Goal: Task Accomplishment & Management: Complete application form

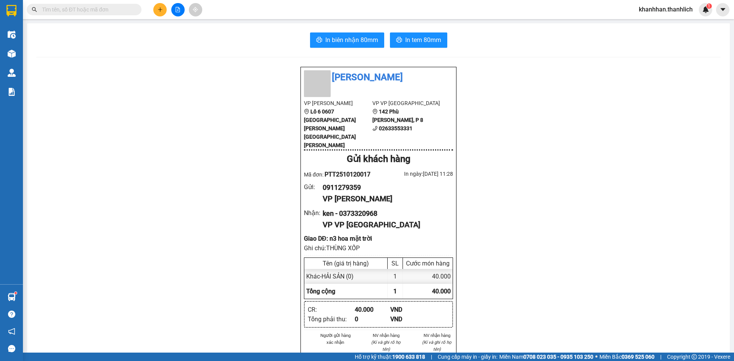
click at [159, 14] on button at bounding box center [159, 9] width 13 height 13
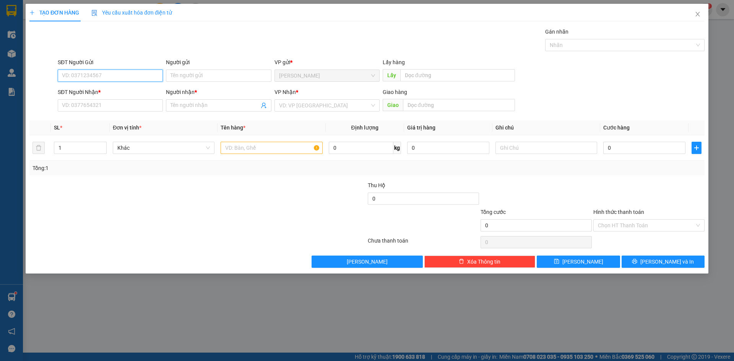
click at [102, 71] on input "SĐT Người Gửi" at bounding box center [110, 76] width 105 height 12
click at [105, 96] on div "0349834151" at bounding box center [110, 91] width 105 height 12
type input "0349834151"
type input "0981852035"
type input "Thiên"
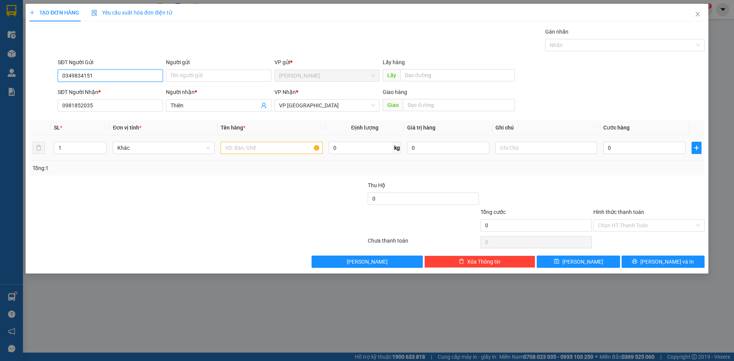
type input "0349834151"
click at [266, 151] on input "text" at bounding box center [272, 148] width 102 height 12
type input "d"
type input "đồ ăn"
click at [523, 150] on input "text" at bounding box center [547, 148] width 102 height 12
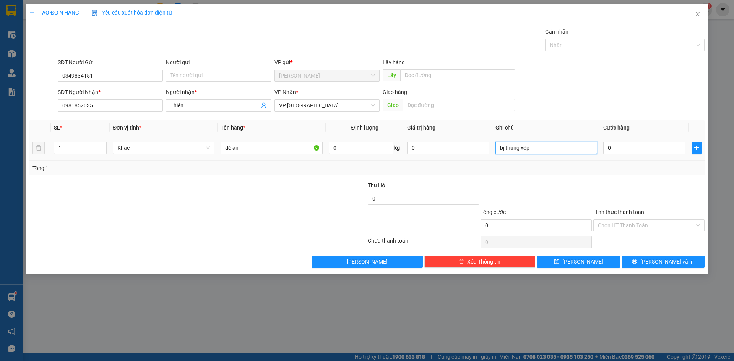
type input "bị thùng xốp"
click at [625, 141] on div "0" at bounding box center [644, 147] width 82 height 15
click at [625, 148] on input "0" at bounding box center [644, 148] width 82 height 12
type input "3"
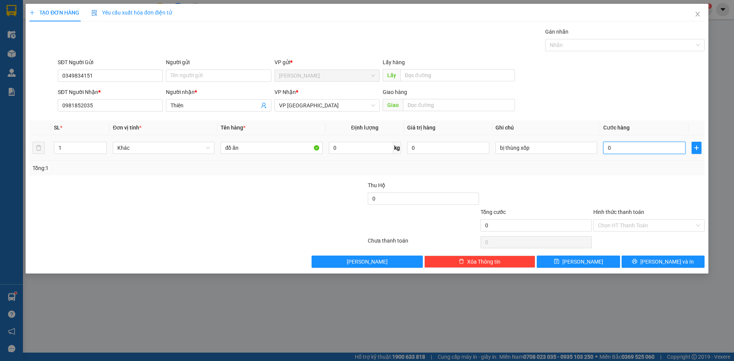
type input "3"
type input "30"
type input "300"
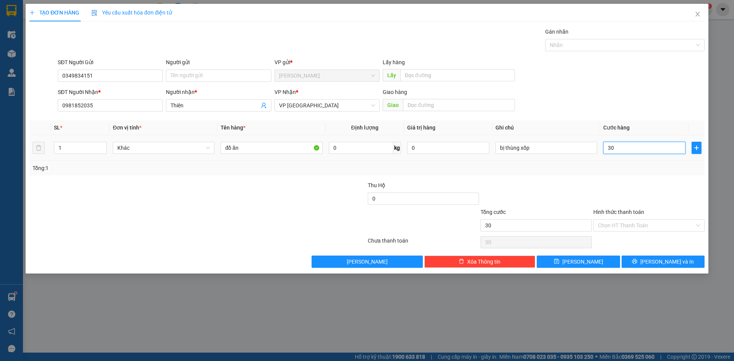
type input "300"
type input "3.000"
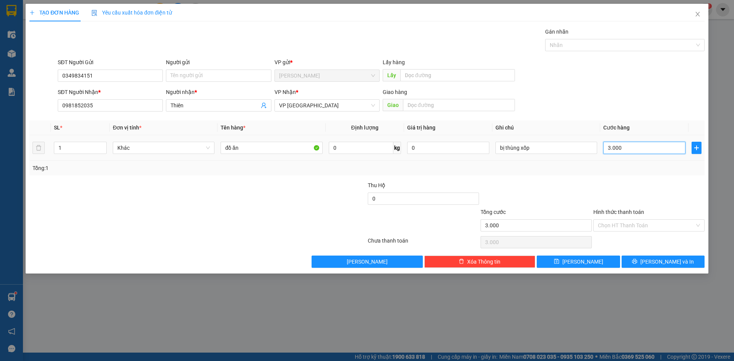
type input "30.000"
click at [614, 228] on input "Hình thức thanh toán" at bounding box center [646, 225] width 97 height 11
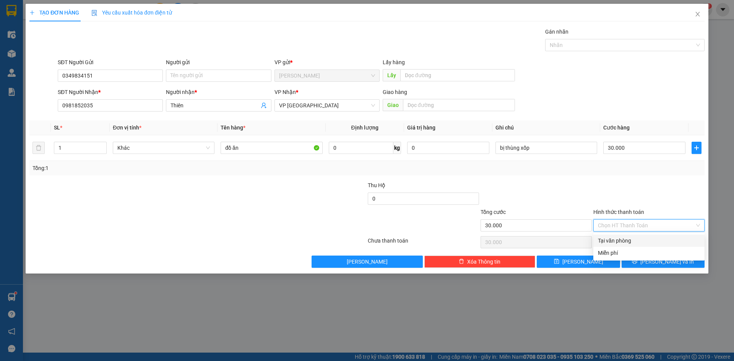
click at [612, 237] on div "Tại văn phòng" at bounding box center [649, 241] width 102 height 8
type input "0"
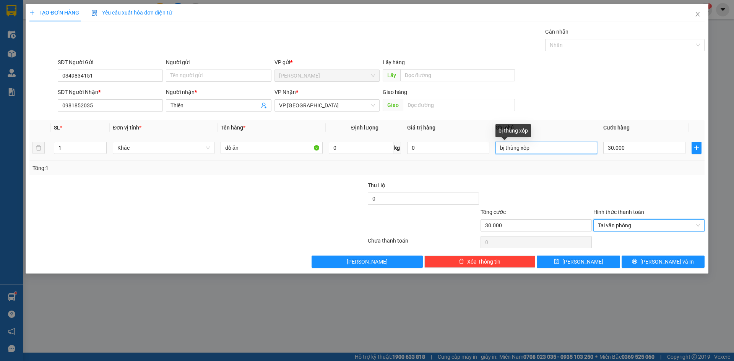
click at [540, 149] on input "bị thùng xốp" at bounding box center [547, 148] width 102 height 12
type input "bị thùng xốp (ck cô đào)"
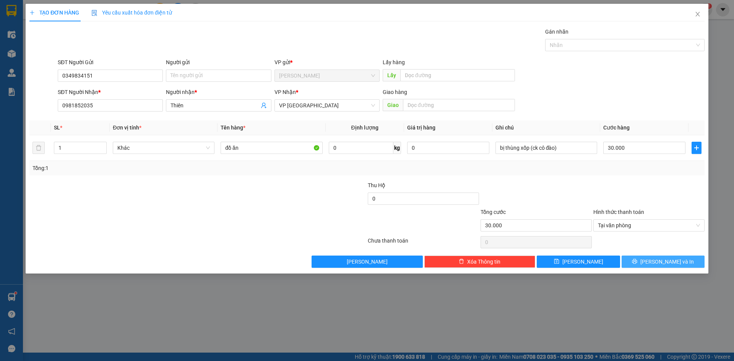
click at [637, 260] on icon "printer" at bounding box center [634, 261] width 5 height 5
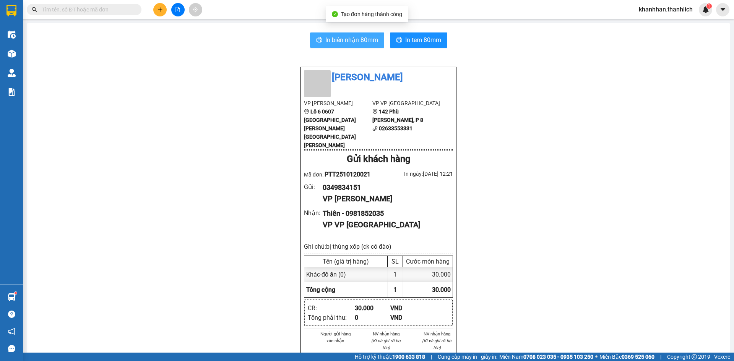
click at [356, 36] on span "In biên nhận 80mm" at bounding box center [351, 40] width 53 height 10
click at [161, 12] on button at bounding box center [159, 9] width 13 height 13
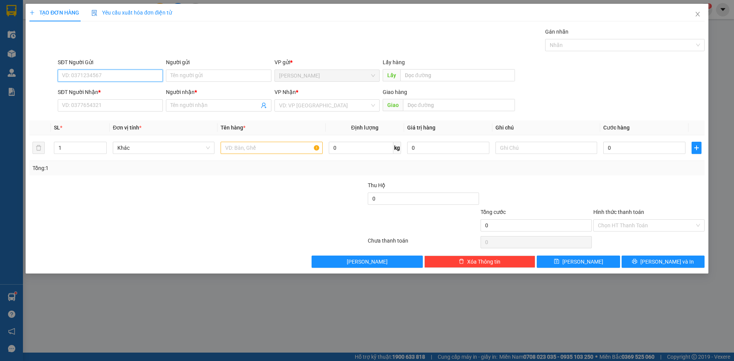
click at [114, 76] on input "SĐT Người Gửi" at bounding box center [110, 76] width 105 height 12
type input "0917717931"
click at [108, 87] on div "0917717931" at bounding box center [110, 91] width 96 height 8
type input "0332036551"
type input "thảo"
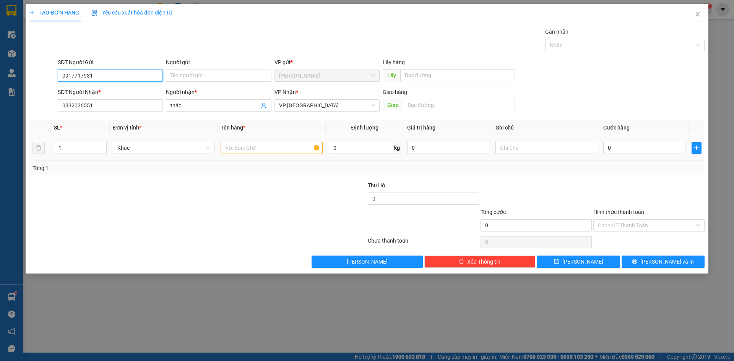
type input "0917717931"
click at [253, 148] on input "text" at bounding box center [272, 148] width 102 height 12
type input "cá"
drag, startPoint x: 539, startPoint y: 148, endPoint x: 543, endPoint y: 148, distance: 3.9
click at [539, 148] on input "text" at bounding box center [547, 148] width 102 height 12
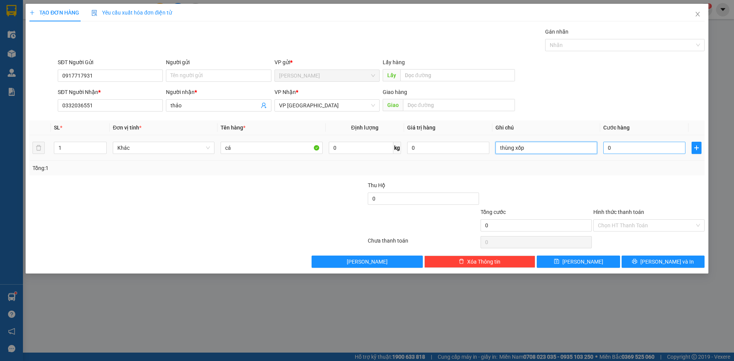
type input "thùng xốp"
click at [618, 147] on input "0" at bounding box center [644, 148] width 82 height 12
type input "2"
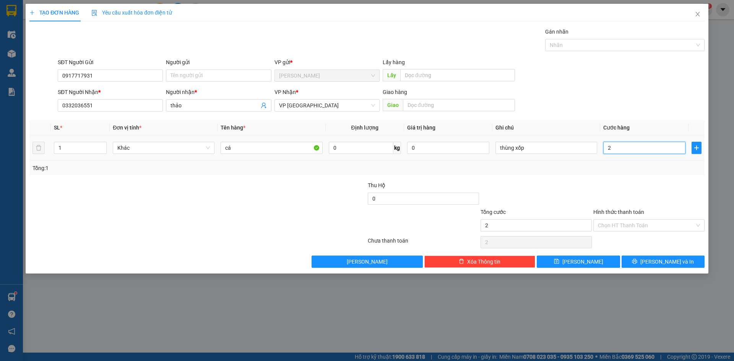
type input "0"
type input "03"
type input "3"
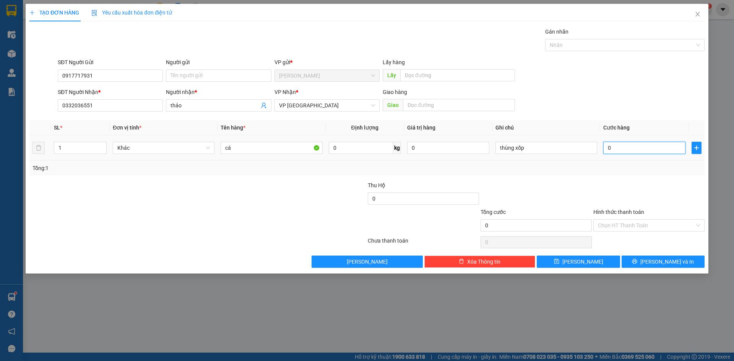
type input "3"
type input "030"
type input "30"
type input "0.300"
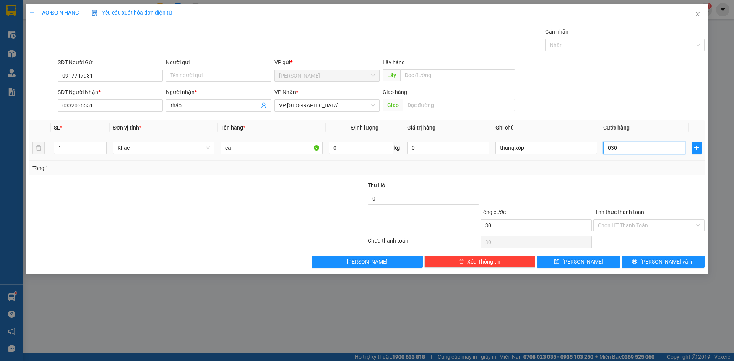
type input "300"
type input "03.000"
type input "3.000"
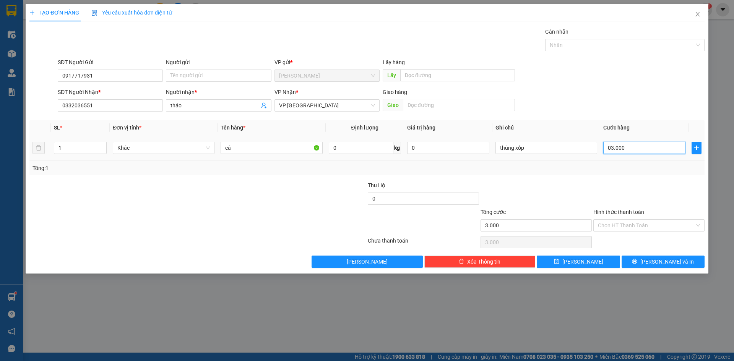
type input "030.000"
type input "30.000"
click at [654, 260] on button "[PERSON_NAME] và In" at bounding box center [663, 262] width 83 height 12
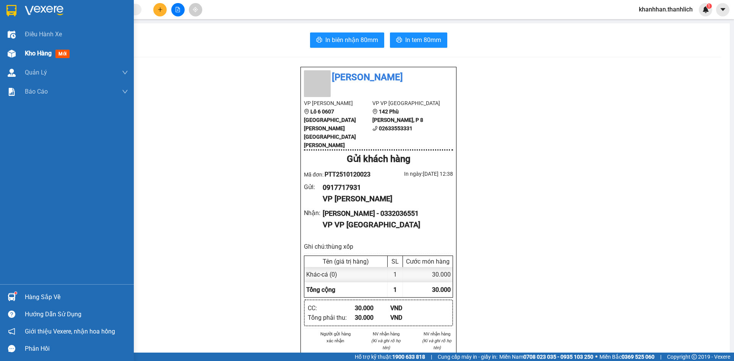
click at [28, 53] on span "Kho hàng" at bounding box center [38, 53] width 27 height 7
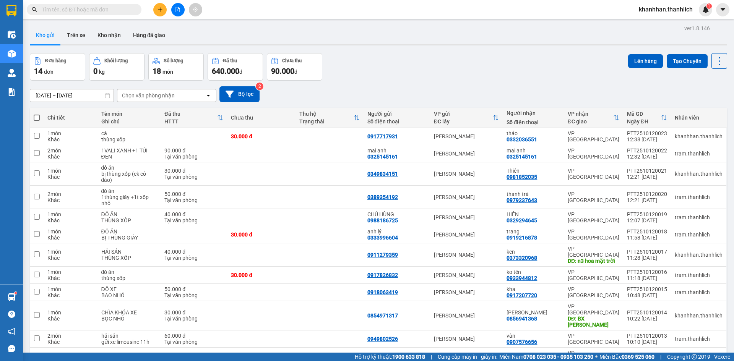
click at [159, 6] on button at bounding box center [159, 9] width 13 height 13
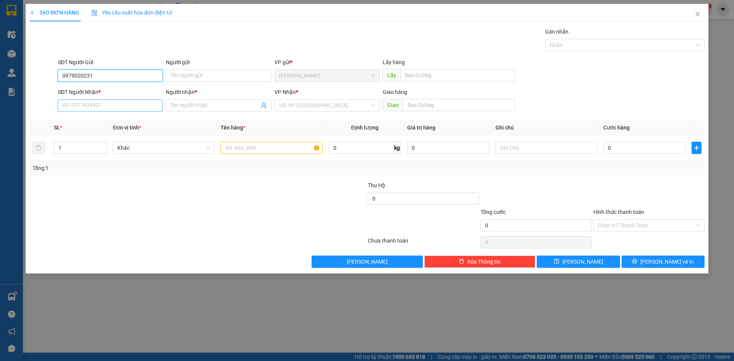
type input "0979020231"
click at [124, 104] on input "SĐT Người Nhận *" at bounding box center [110, 105] width 105 height 12
type input "0396755347"
click at [202, 109] on input "Người nhận *" at bounding box center [215, 105] width 88 height 8
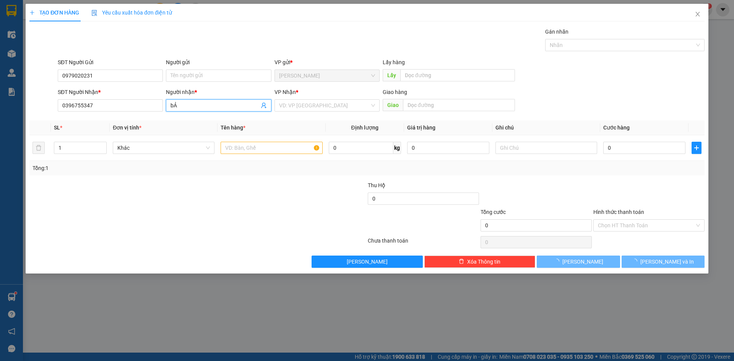
type input "b"
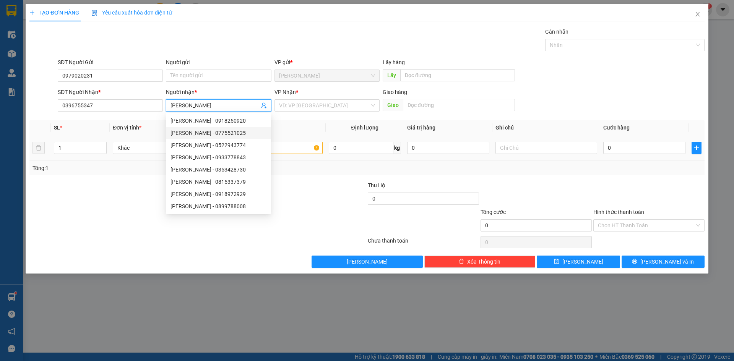
type input "[PERSON_NAME]"
click at [283, 141] on div at bounding box center [272, 147] width 102 height 15
click at [285, 149] on input "text" at bounding box center [272, 148] width 102 height 12
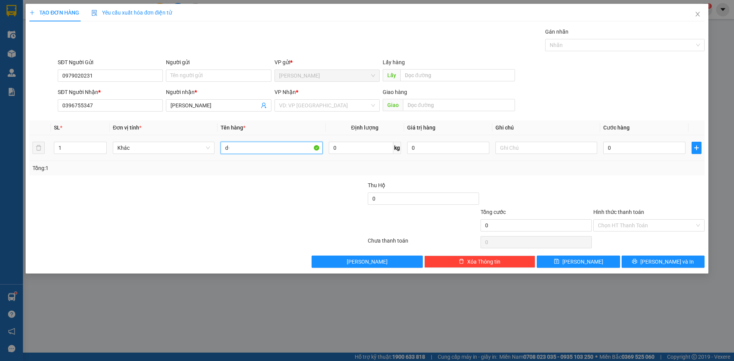
type input "d"
type input "đồ ăn"
click at [551, 145] on input "text" at bounding box center [547, 148] width 102 height 12
type input "r"
type input "thùng xốp có bị dán trên"
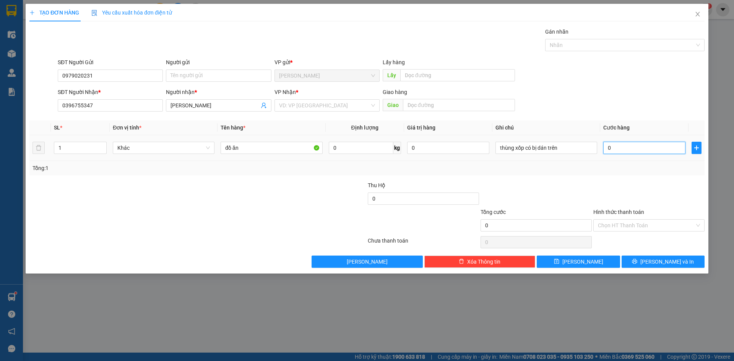
click at [621, 149] on input "0" at bounding box center [644, 148] width 82 height 12
type input "5"
type input "50"
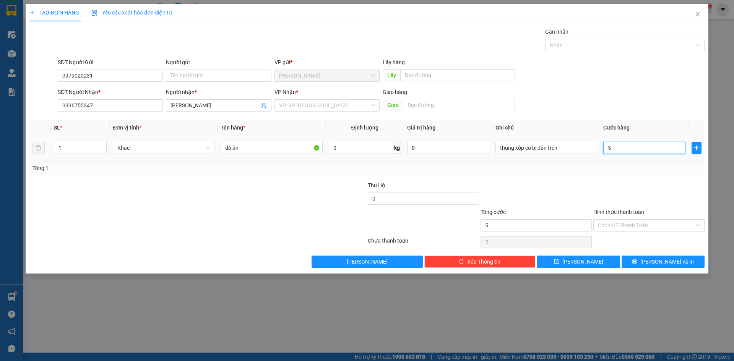
type input "50"
type input "500"
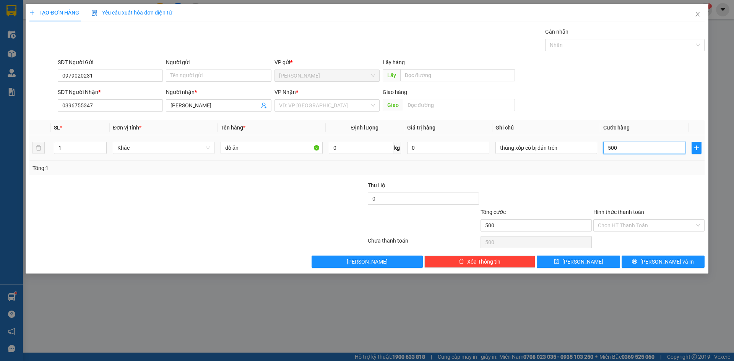
type input "5.000"
type input "50.000"
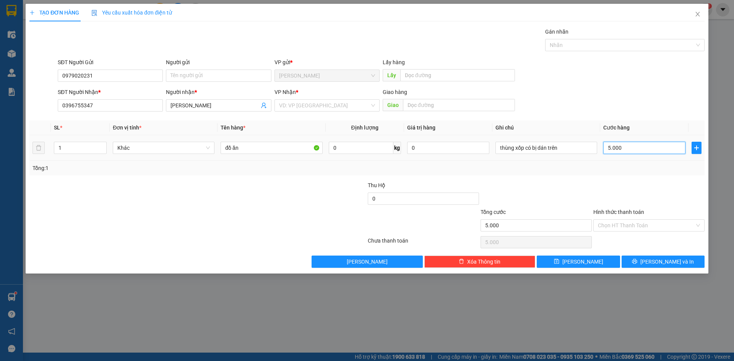
type input "50.000"
click at [621, 228] on input "Hình thức thanh toán" at bounding box center [646, 225] width 97 height 11
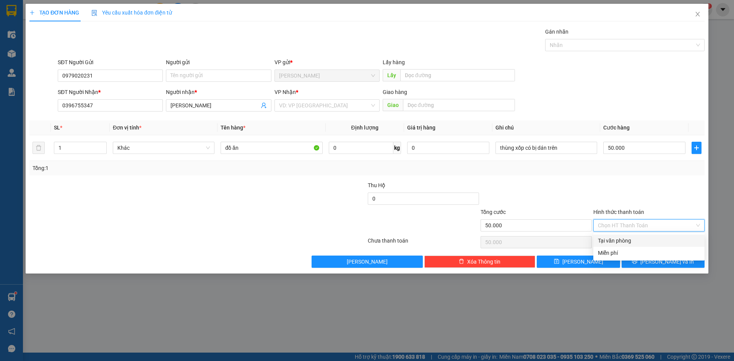
click at [625, 238] on div "Tại văn phòng" at bounding box center [649, 241] width 102 height 8
type input "0"
click at [637, 264] on icon "printer" at bounding box center [634, 261] width 5 height 5
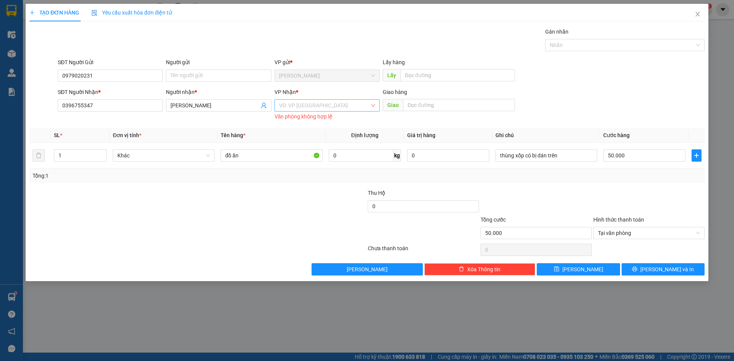
click at [318, 106] on input "search" at bounding box center [324, 105] width 91 height 11
click at [326, 142] on div "VP [GEOGRAPHIC_DATA]" at bounding box center [327, 145] width 96 height 8
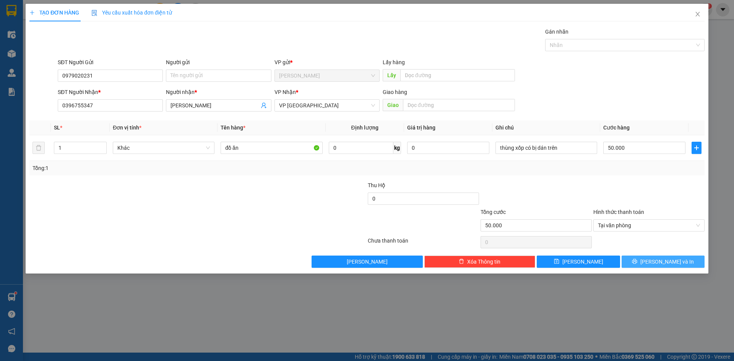
click at [637, 262] on icon "printer" at bounding box center [634, 261] width 5 height 5
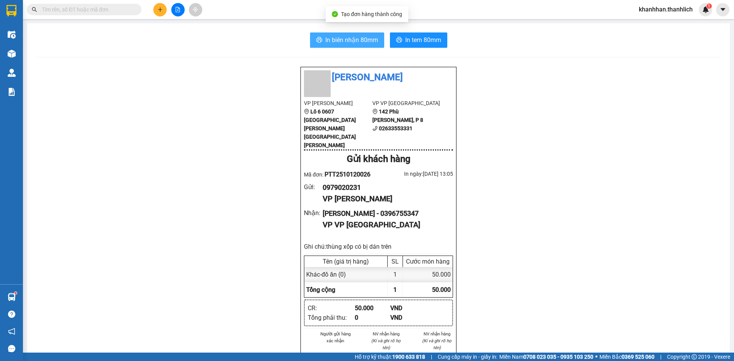
click at [354, 38] on span "In biên nhận 80mm" at bounding box center [351, 40] width 53 height 10
click at [107, 13] on input "text" at bounding box center [87, 9] width 90 height 8
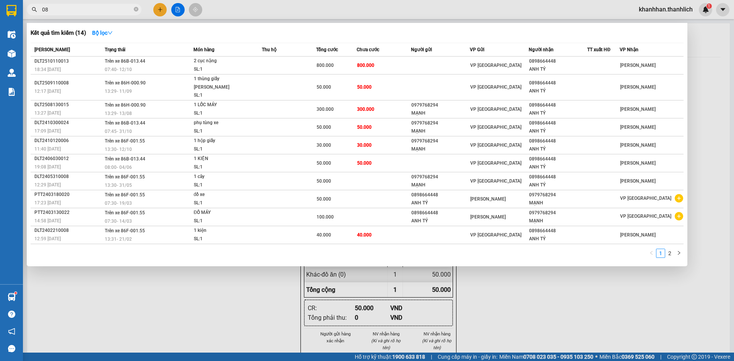
type input "0"
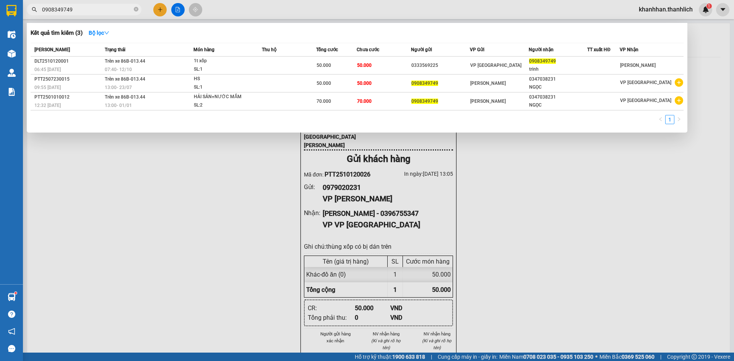
type input "0908349749"
click at [253, 11] on div at bounding box center [367, 180] width 734 height 361
